Goal: Task Accomplishment & Management: Complete application form

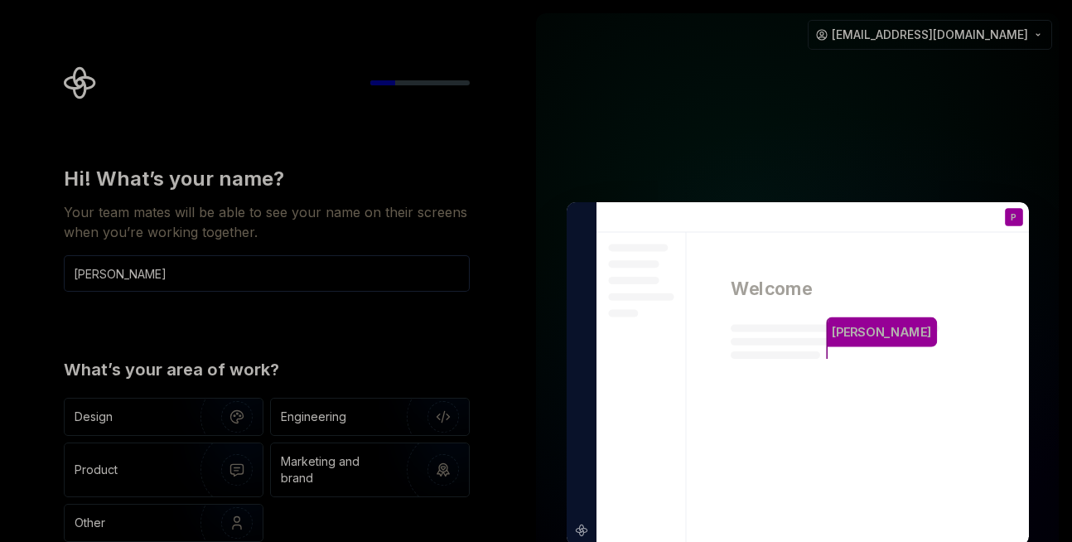
type input "Parikshit Saha"
click at [381, 331] on div "Hi! What’s your name? Your team mates will be able to see your name on their sc…" at bounding box center [267, 354] width 406 height 376
click at [337, 414] on div "Engineering" at bounding box center [313, 416] width 65 height 17
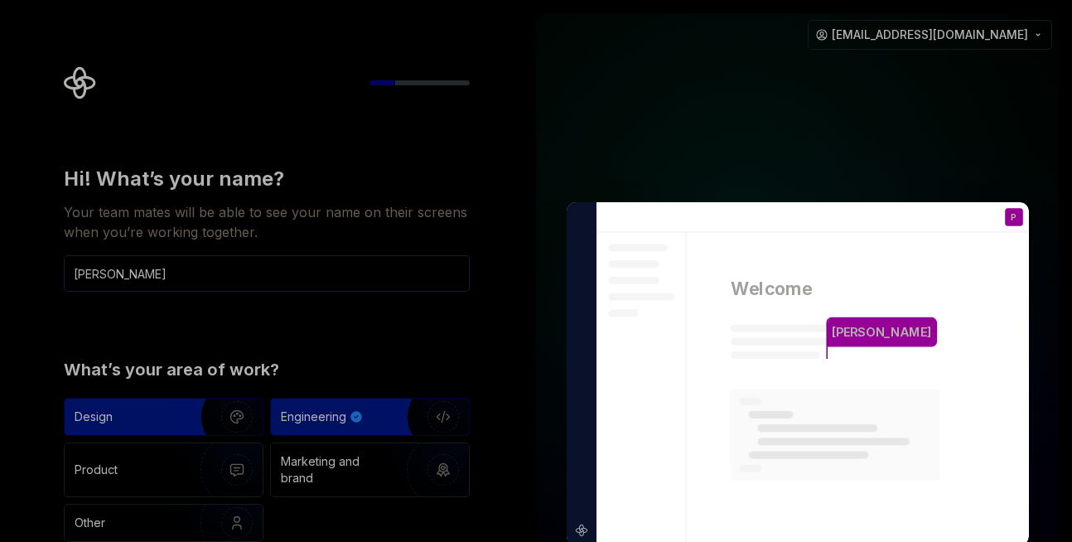
click at [178, 406] on img "button" at bounding box center [226, 416] width 106 height 111
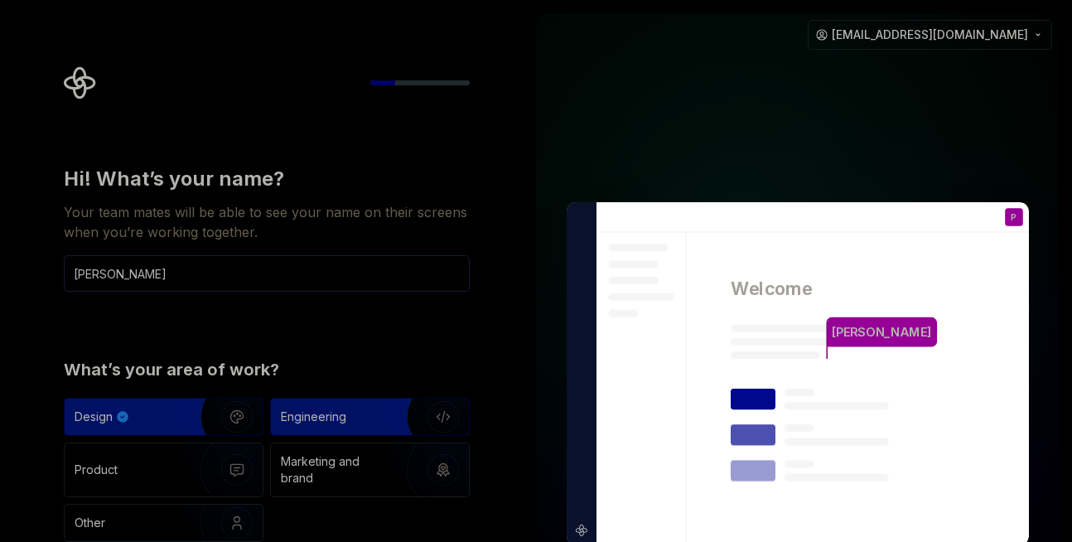
click at [379, 433] on img "button" at bounding box center [432, 416] width 106 height 111
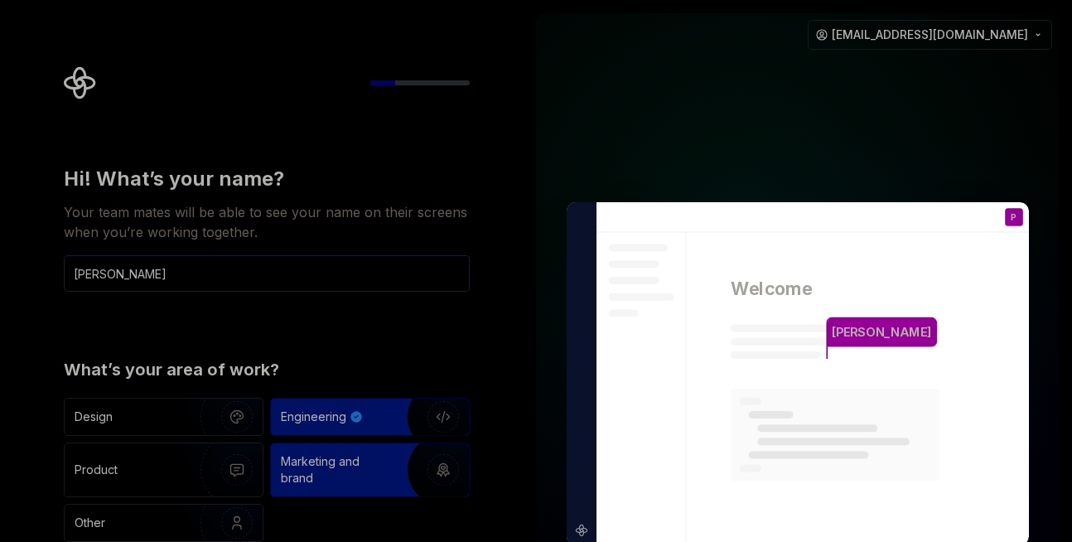
type button "Engineering"
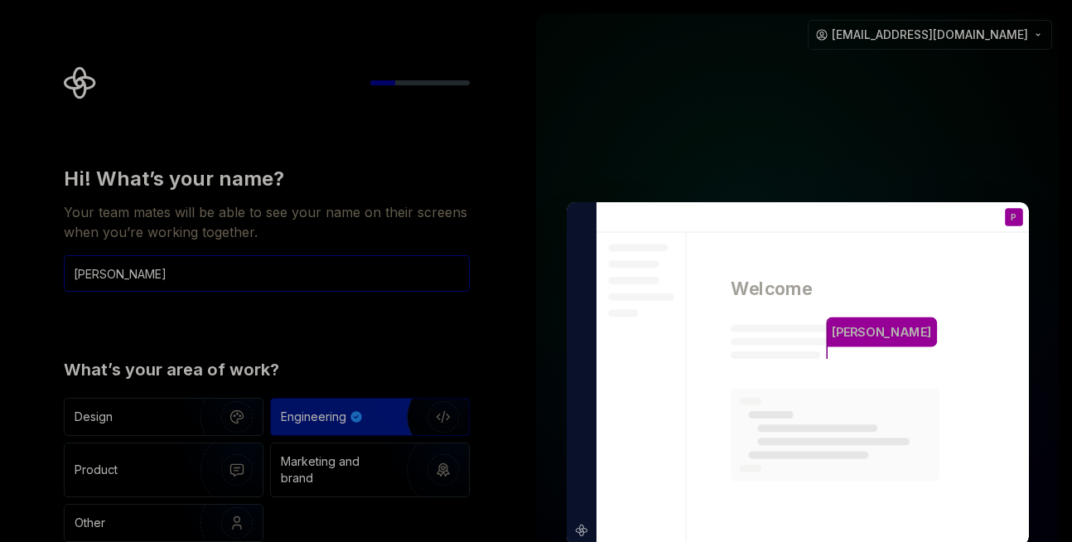
click at [162, 281] on input "Parikshit Saha" at bounding box center [267, 273] width 406 height 36
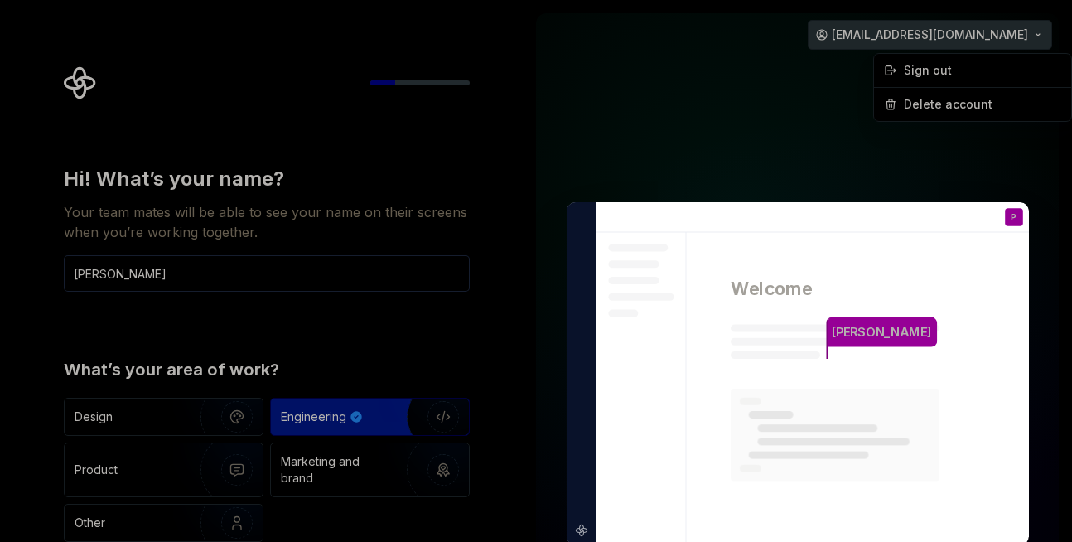
click at [1013, 43] on html "Hi! What’s your name? Your team mates will be able to see your name on their sc…" at bounding box center [536, 271] width 1072 height 542
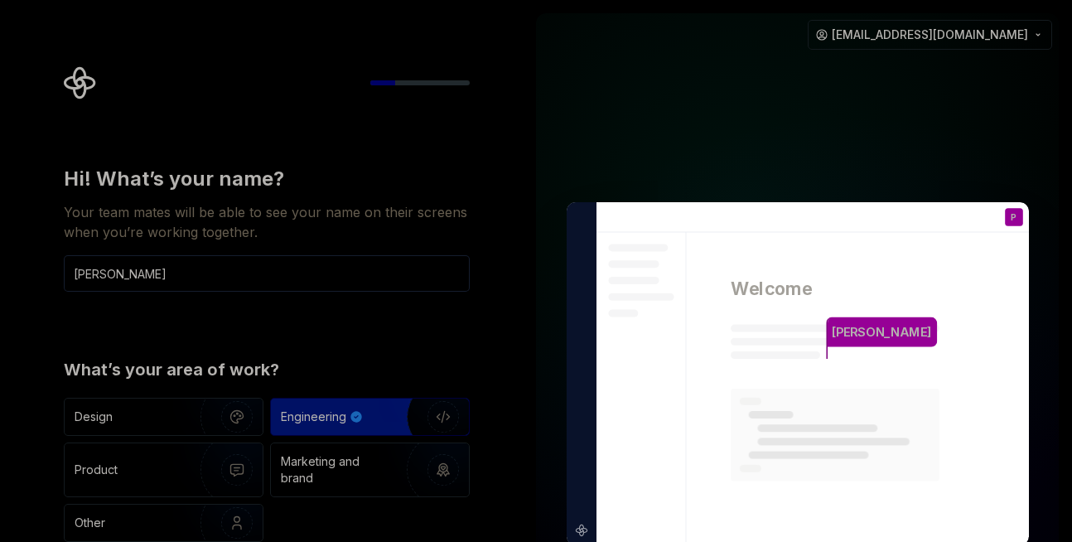
click at [771, 220] on html "Hi! What’s your name? Your team mates will be able to see your name on their sc…" at bounding box center [536, 271] width 1072 height 542
click at [79, 73] on icon "Supernova Logo" at bounding box center [80, 82] width 33 height 33
click at [196, 278] on input "Parikshit Saha" at bounding box center [267, 273] width 406 height 36
type button "Engineering"
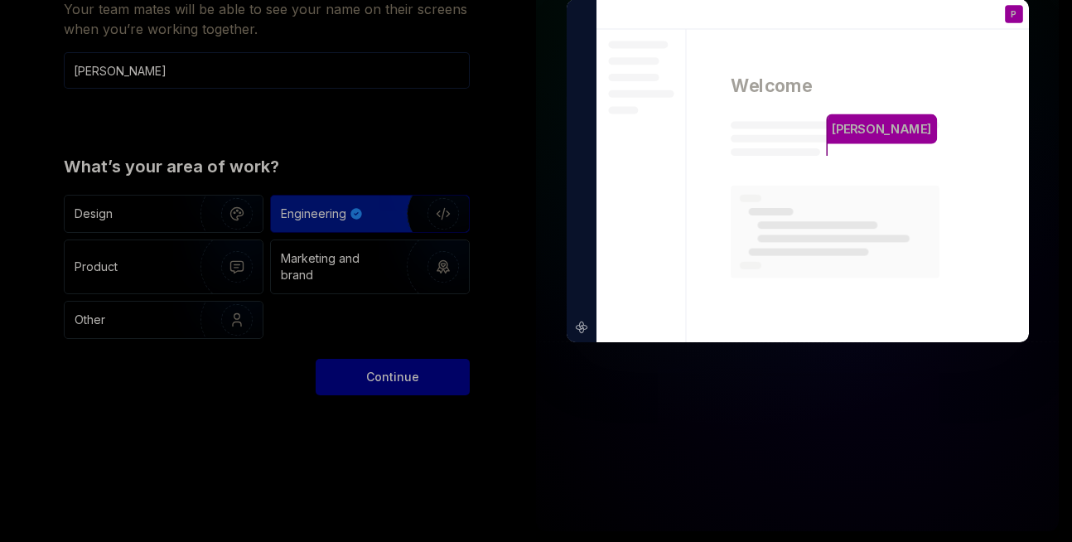
scroll to position [205, 0]
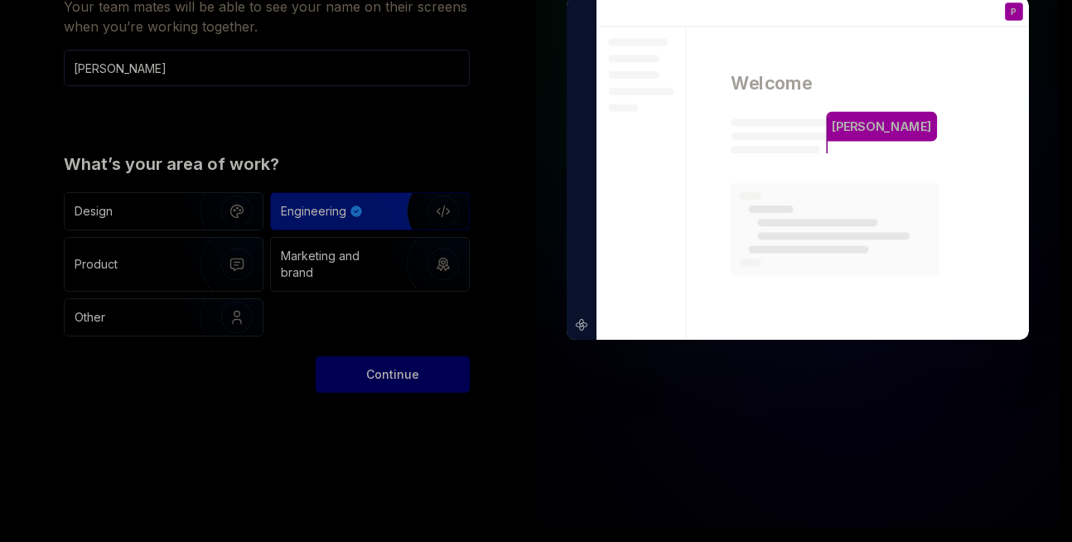
click at [404, 377] on span "Continue" at bounding box center [392, 374] width 53 height 17
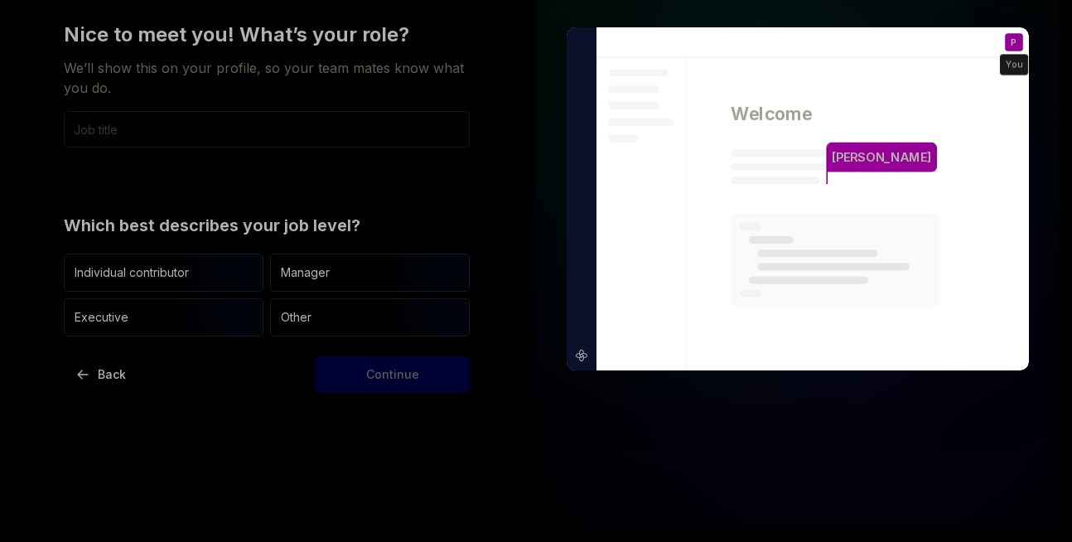
click at [106, 126] on input "text" at bounding box center [267, 129] width 406 height 36
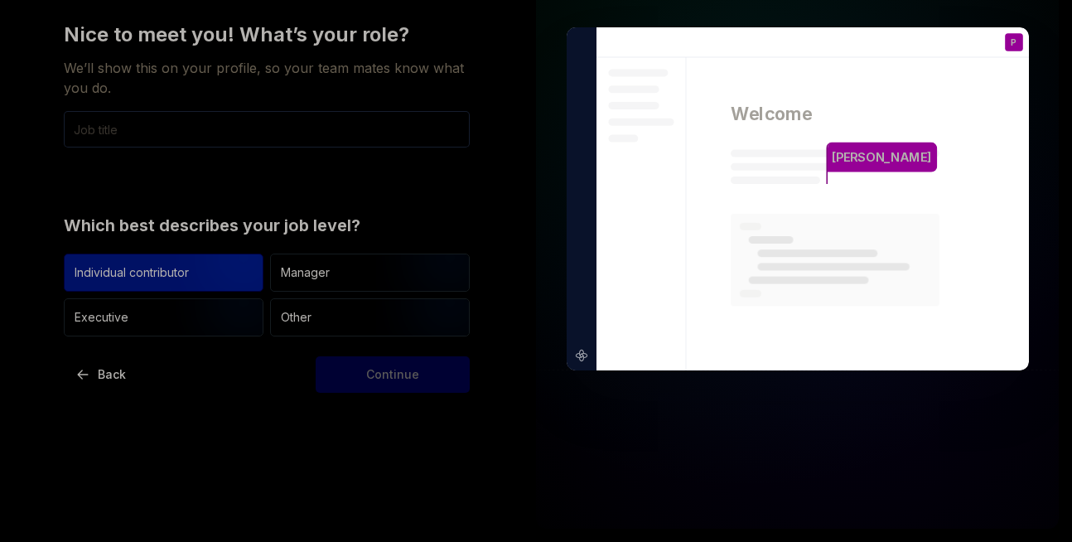
click at [166, 274] on div "Individual contributor" at bounding box center [132, 272] width 114 height 17
click at [135, 140] on input "text" at bounding box center [267, 129] width 406 height 36
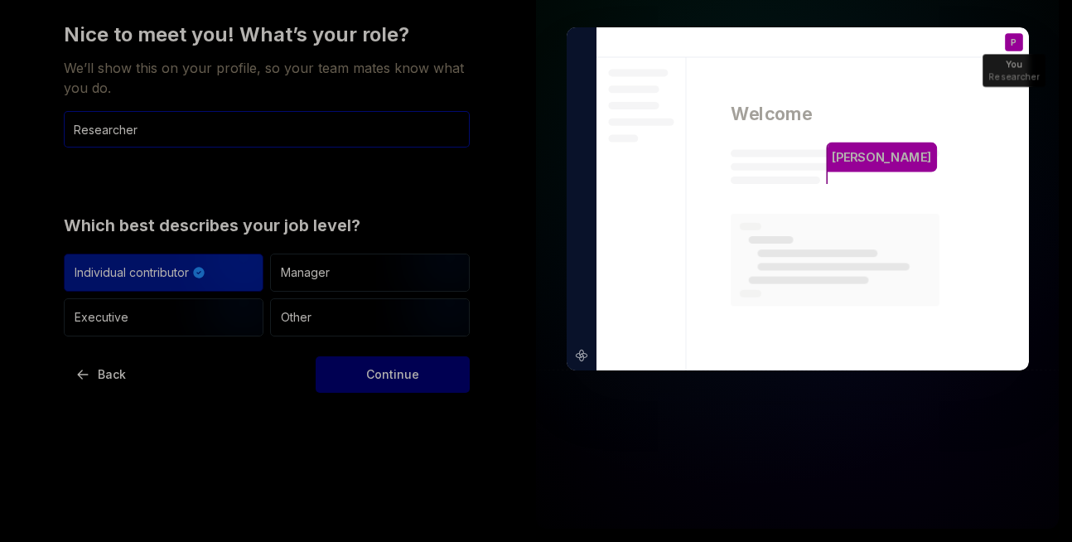
type input "Researcher"
click at [377, 379] on span "Continue" at bounding box center [392, 374] width 53 height 17
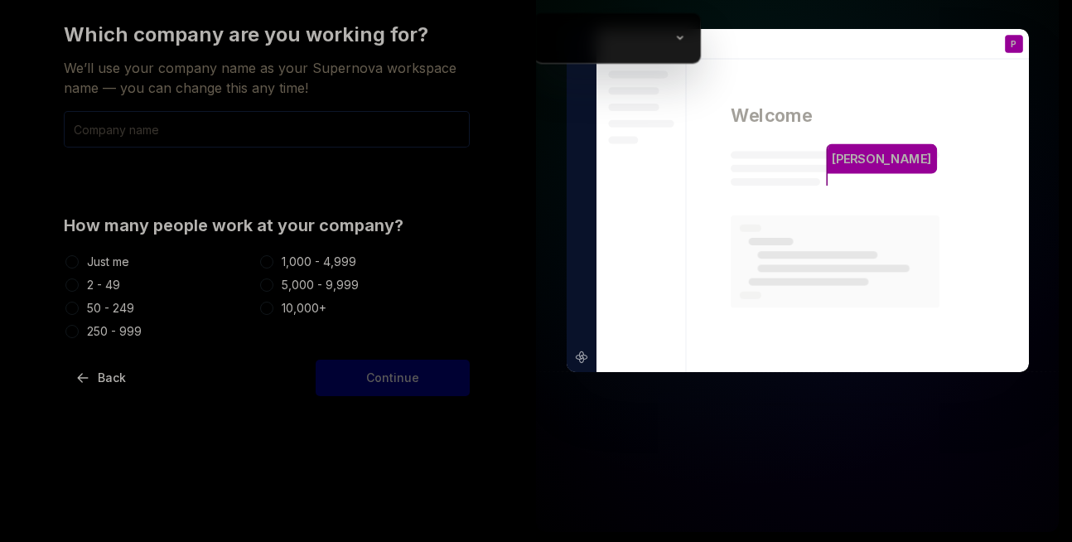
click at [347, 129] on input "text" at bounding box center [267, 129] width 406 height 36
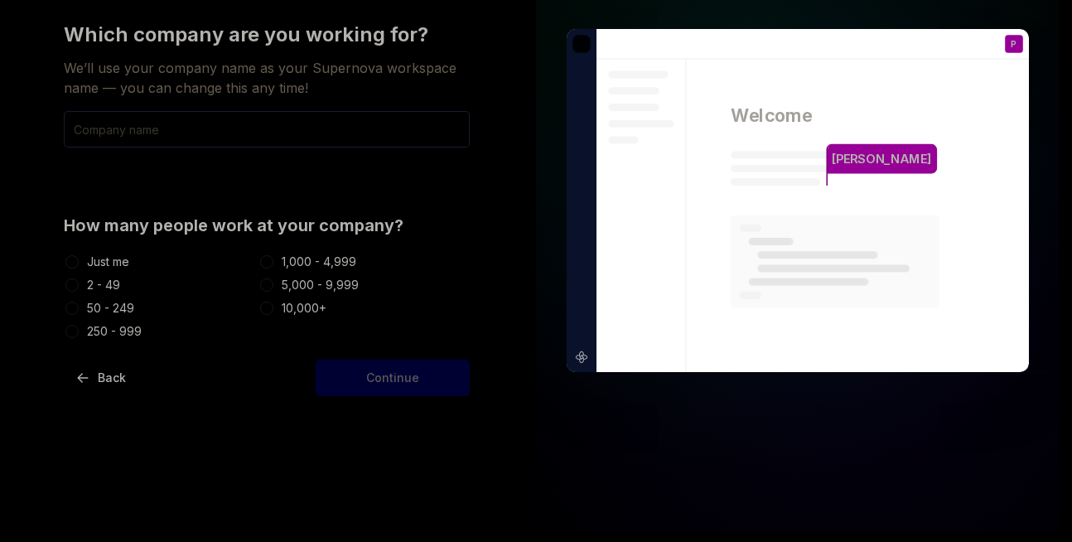
click at [106, 268] on div "Just me" at bounding box center [108, 262] width 42 height 17
click at [79, 268] on button "Just me" at bounding box center [71, 261] width 13 height 13
type button "Just me"
click at [184, 120] on input "text" at bounding box center [267, 129] width 406 height 36
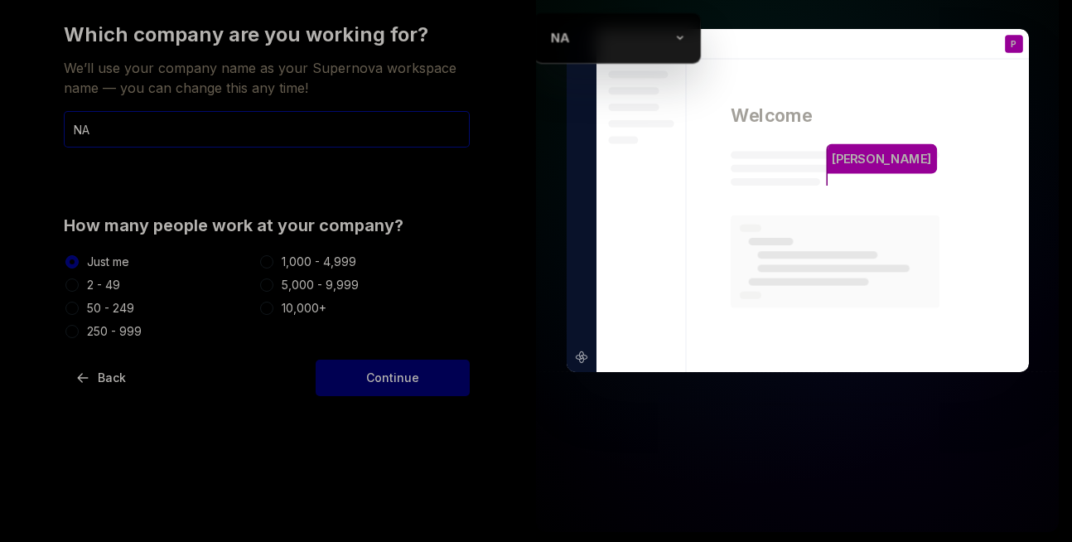
type input "NA"
click at [391, 379] on span "Continue" at bounding box center [392, 378] width 53 height 17
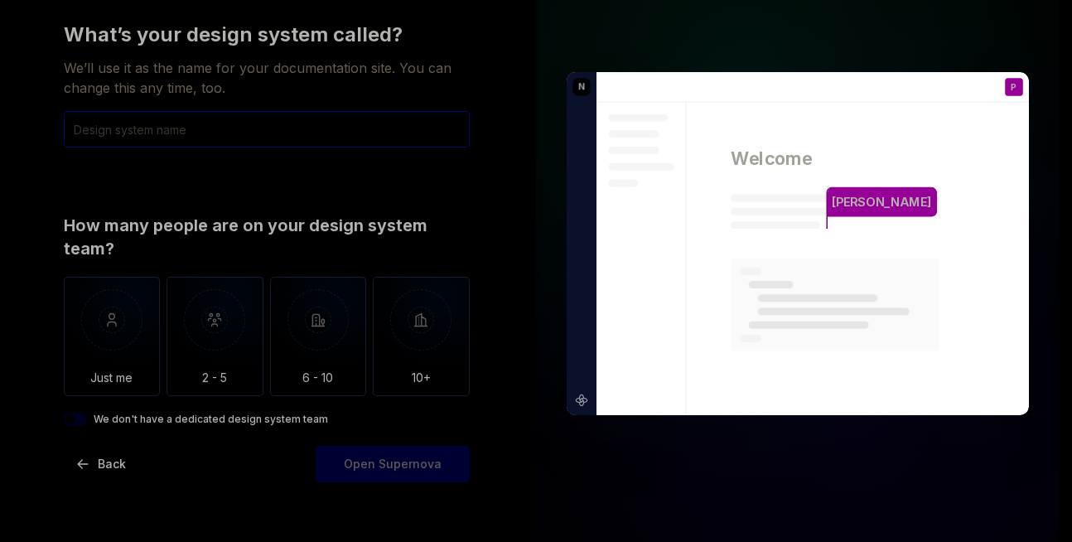
click at [195, 135] on input "text" at bounding box center [267, 129] width 406 height 36
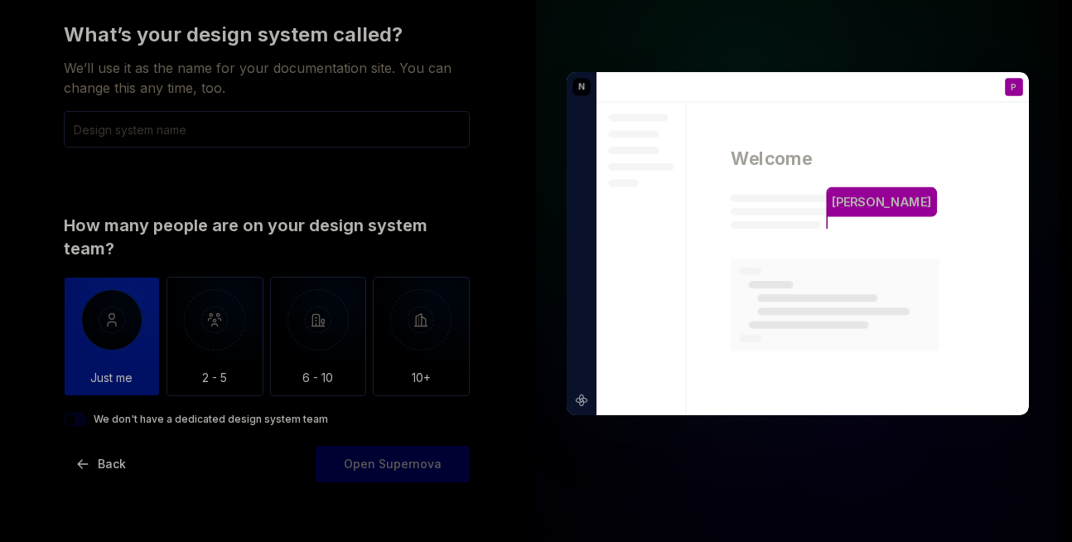
click at [127, 338] on img "button" at bounding box center [112, 332] width 97 height 111
click at [164, 137] on input "text" at bounding box center [267, 129] width 406 height 36
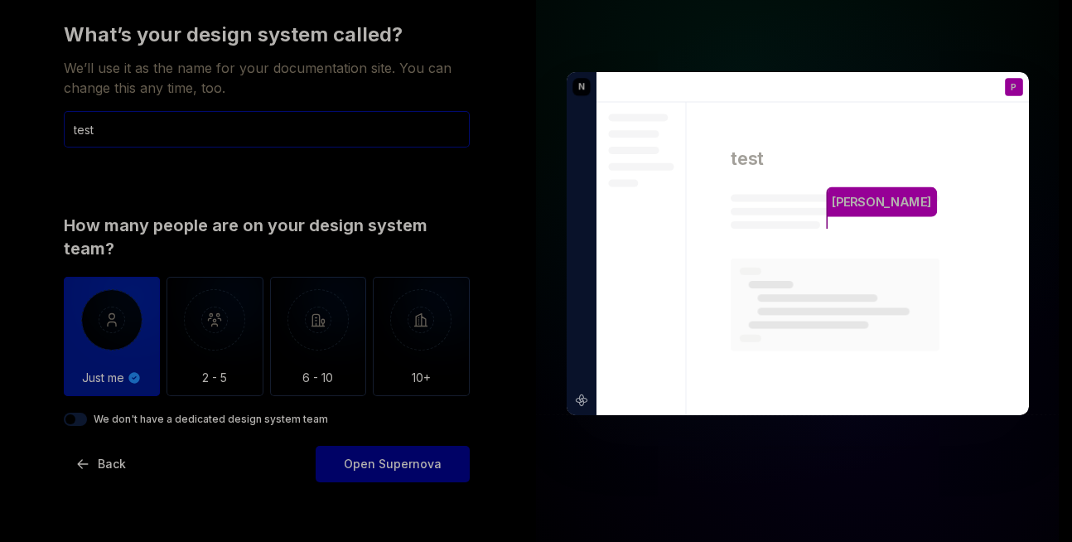
type input "test"
click at [80, 419] on button "We don't have a dedicated design system team" at bounding box center [75, 419] width 23 height 13
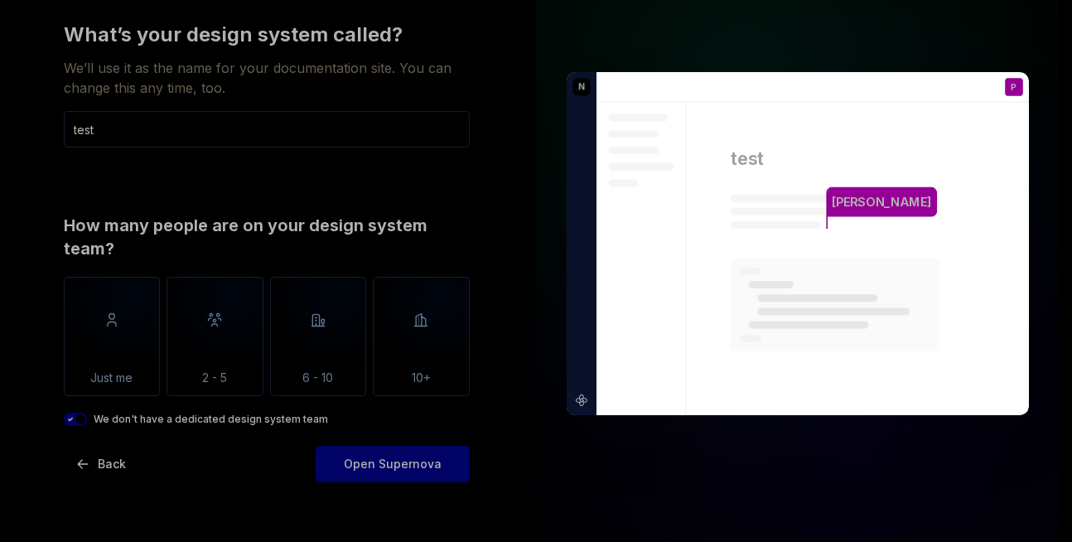
click at [72, 416] on icon "button" at bounding box center [70, 419] width 13 height 10
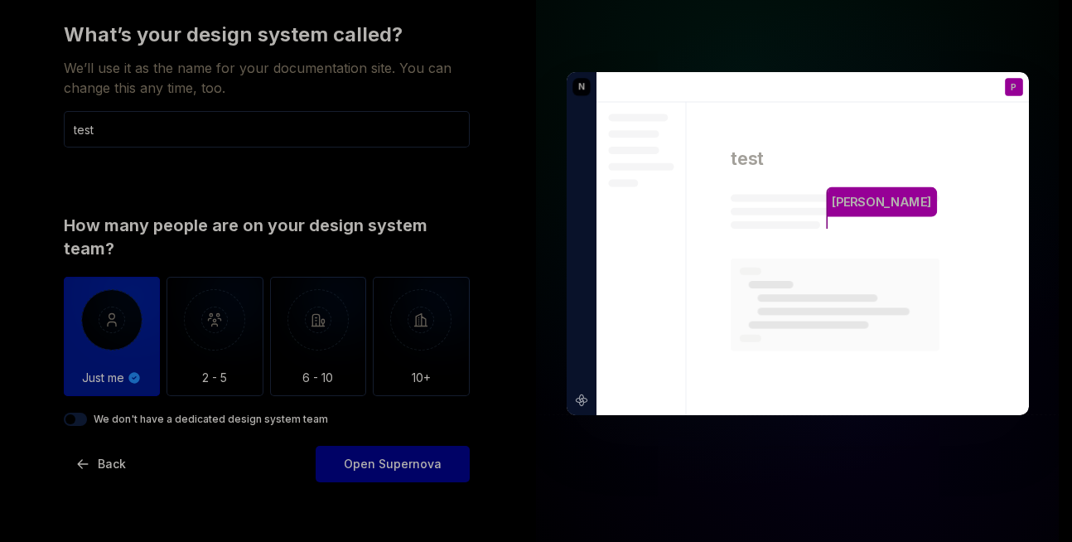
click at [67, 415] on span "button" at bounding box center [70, 419] width 10 height 10
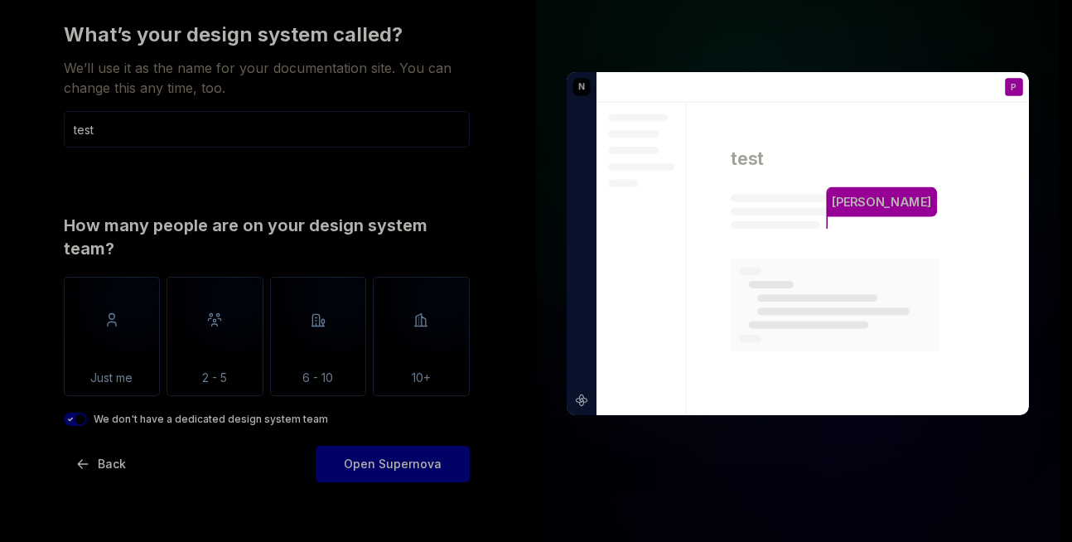
click at [142, 122] on input "test" at bounding box center [267, 129] width 406 height 36
click at [425, 467] on span "Open Supernova" at bounding box center [393, 464] width 98 height 17
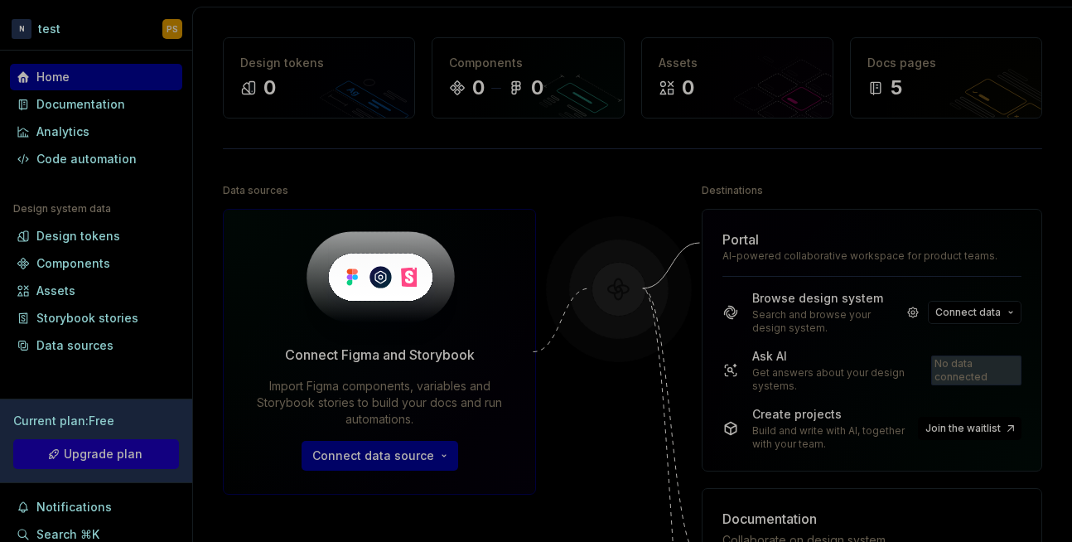
scroll to position [99, 0]
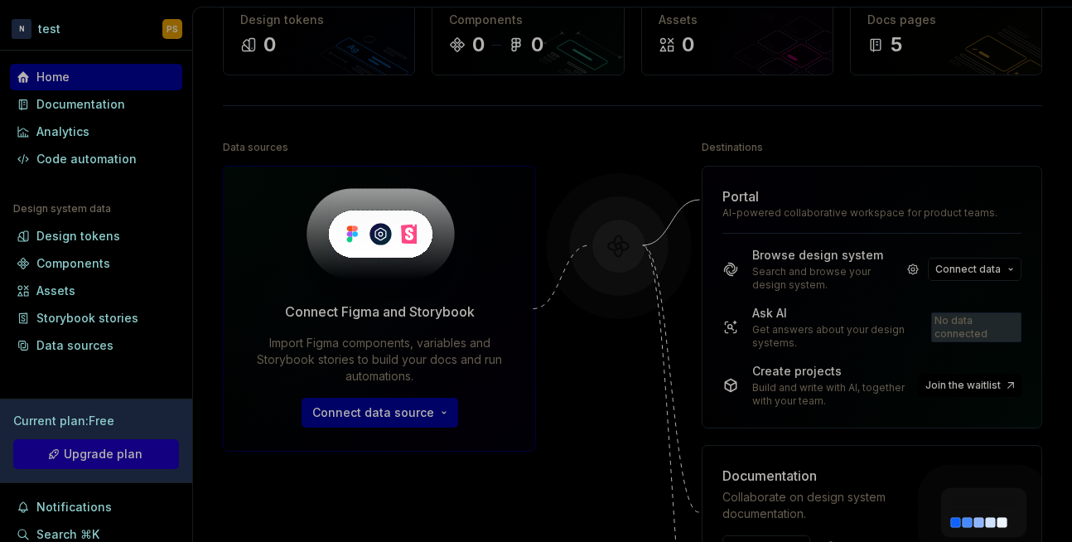
click at [371, 505] on div "Data sources Connect Figma and Storybook Import Figma components, variables and…" at bounding box center [379, 434] width 313 height 597
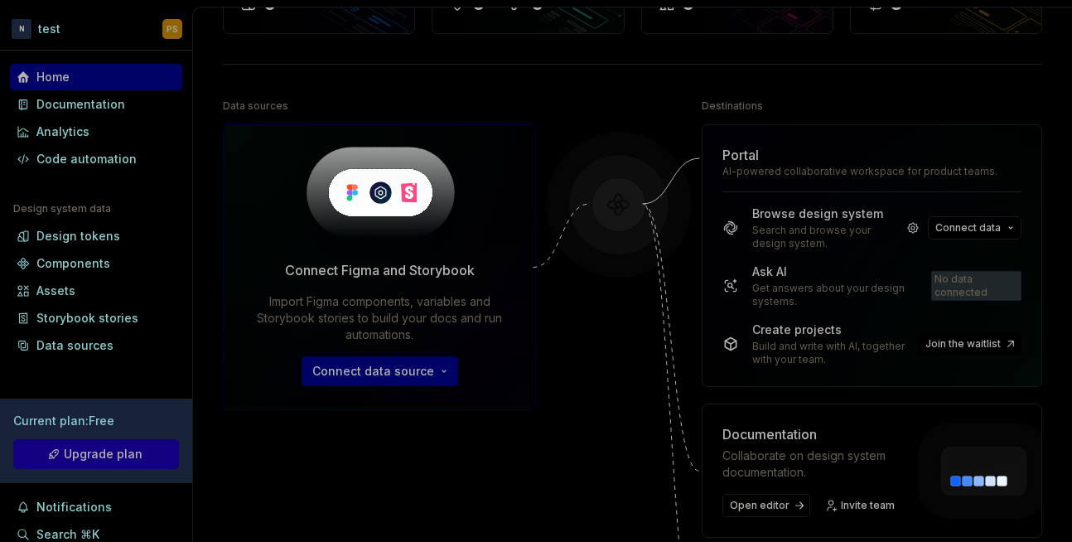
scroll to position [0, 0]
